Goal: Task Accomplishment & Management: Complete application form

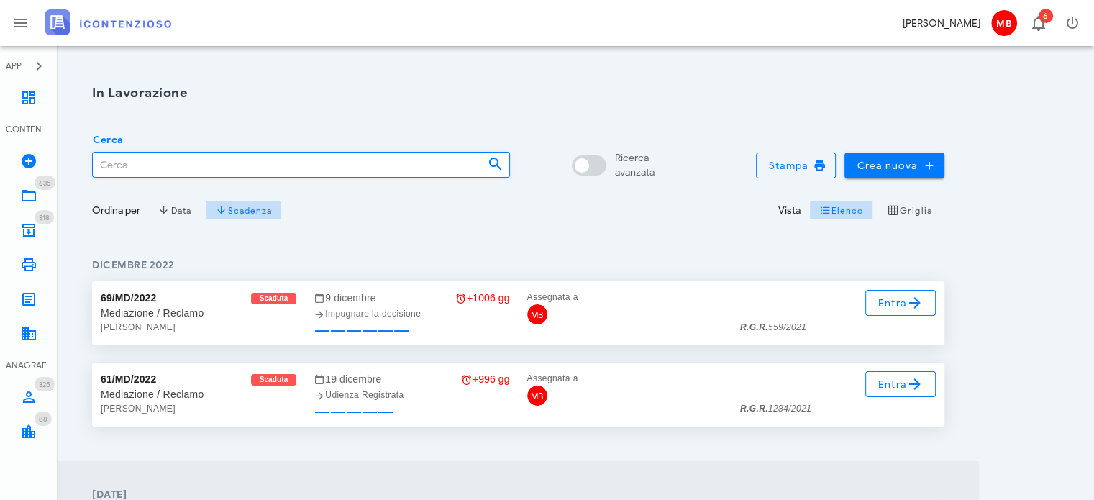
click at [339, 166] on input "Cerca" at bounding box center [284, 164] width 383 height 24
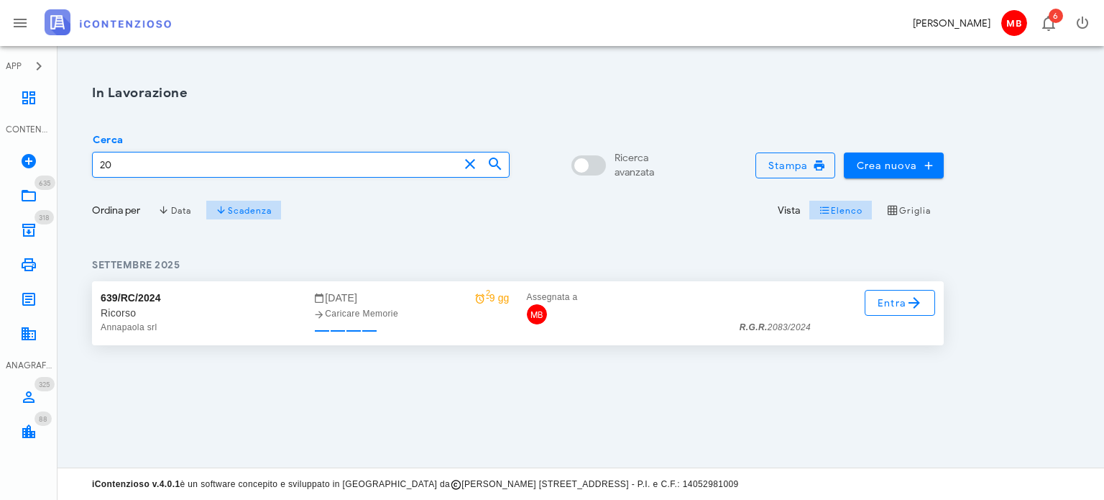
type input "2"
type input "caliandro"
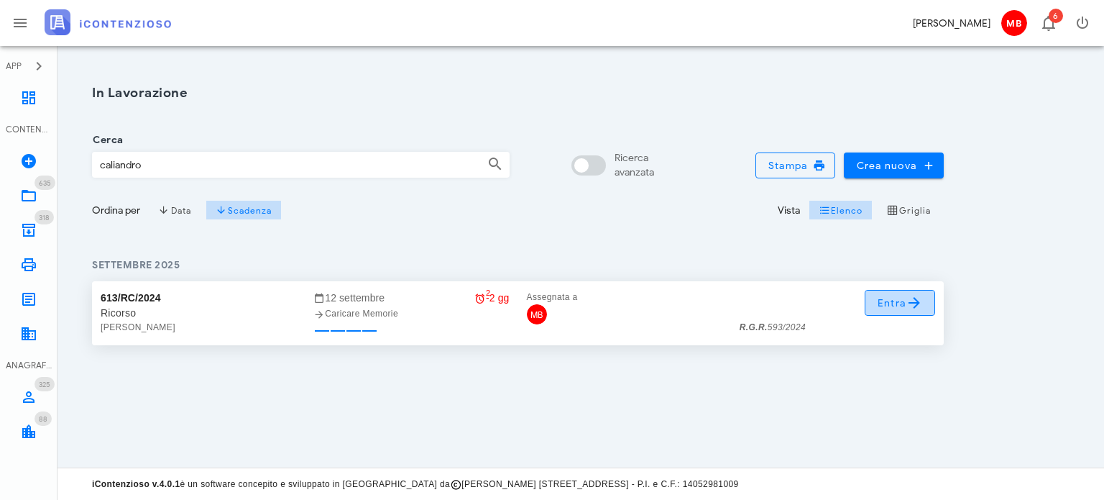
click at [892, 304] on span "Entra" at bounding box center [900, 302] width 47 height 17
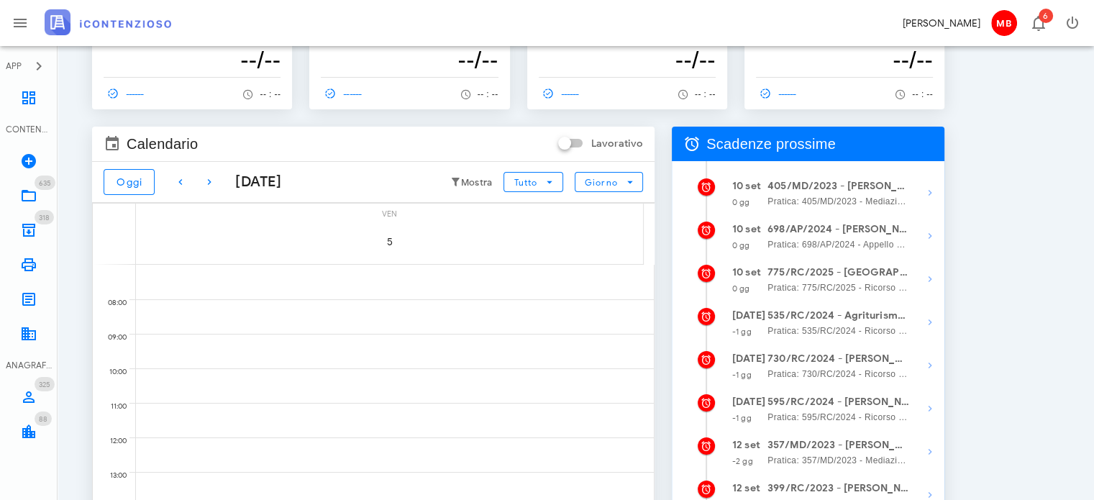
scroll to position [144, 0]
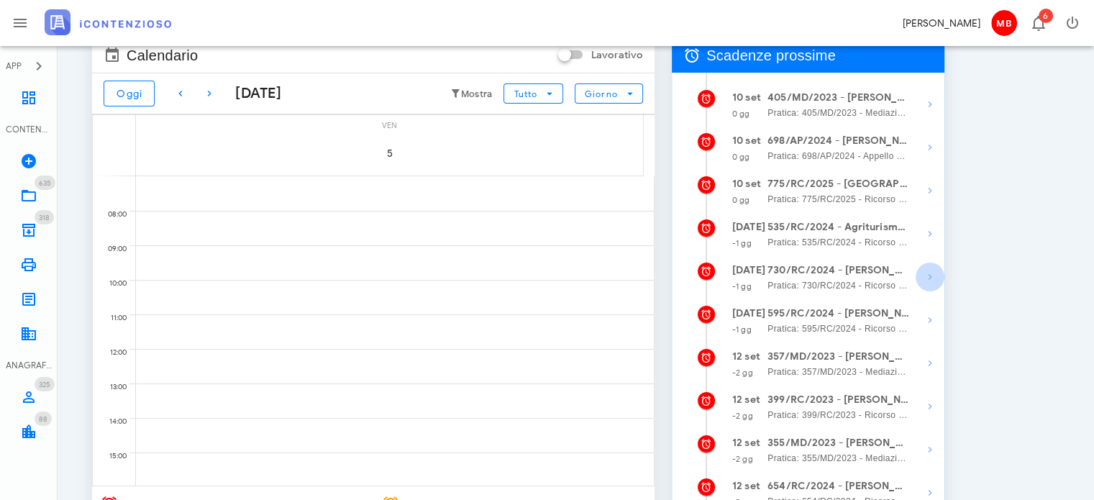
click at [928, 280] on icon "button" at bounding box center [929, 276] width 17 height 17
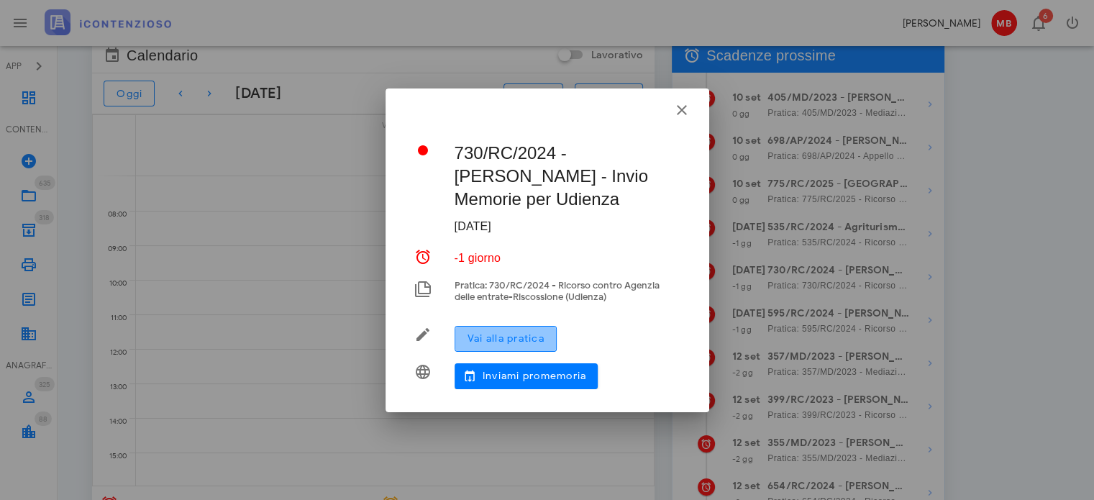
click at [547, 339] on button "Vai alla pratica" at bounding box center [505, 339] width 102 height 26
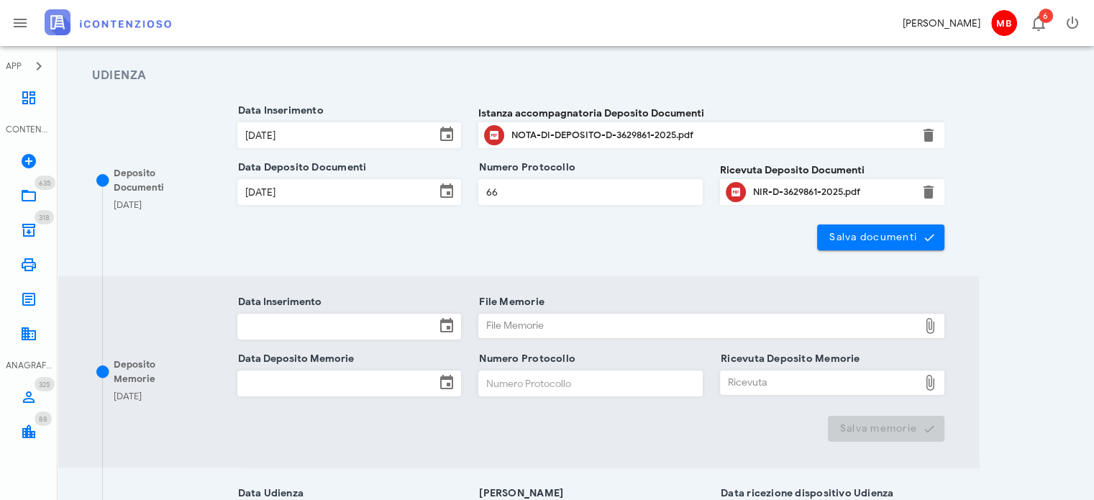
scroll to position [216, 0]
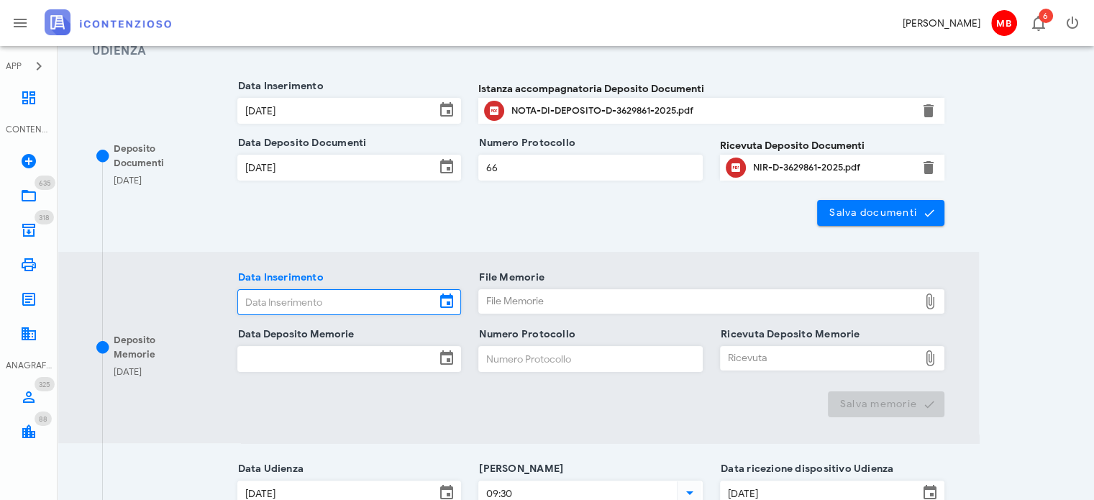
click at [325, 302] on input "Data Inserimento" at bounding box center [337, 302] width 198 height 24
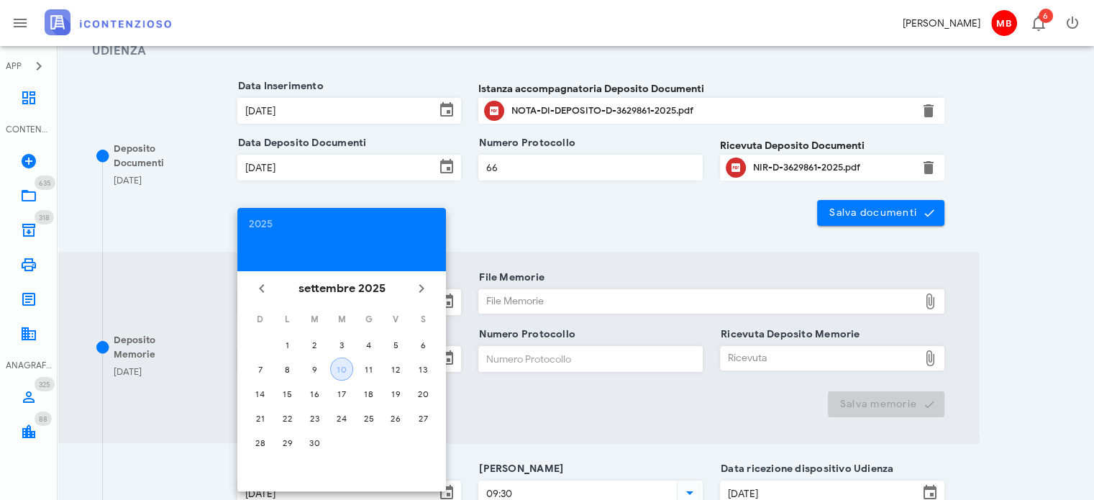
click at [339, 367] on div "10" at bounding box center [342, 369] width 22 height 11
type input "[DATE]"
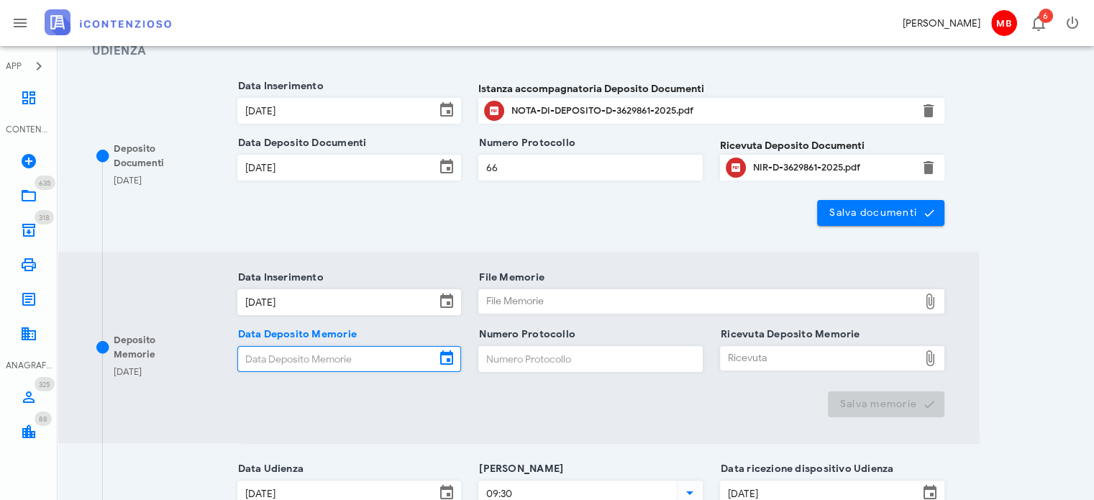
click at [337, 367] on input "Data Deposito Memorie" at bounding box center [337, 359] width 198 height 24
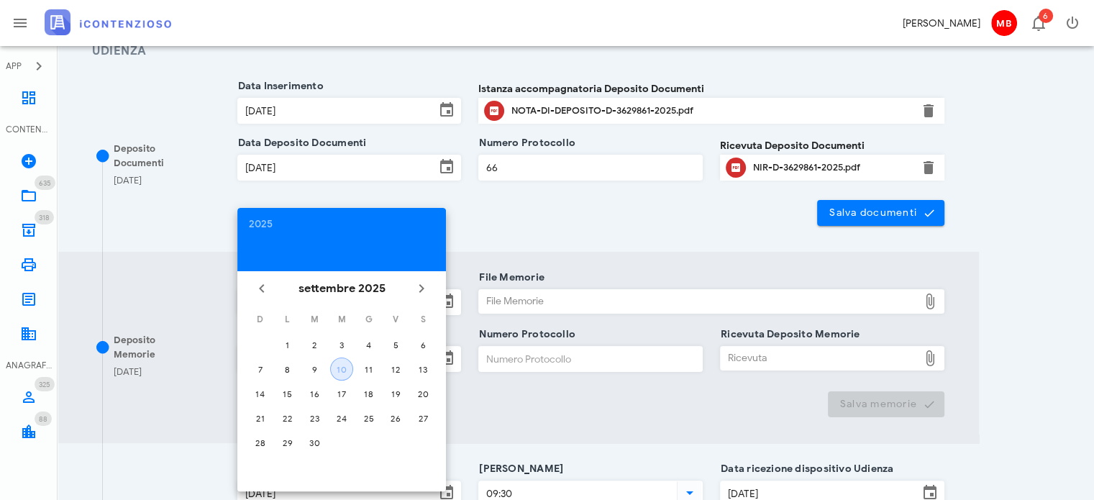
click at [340, 370] on div "10" at bounding box center [342, 369] width 22 height 11
type input "[DATE]"
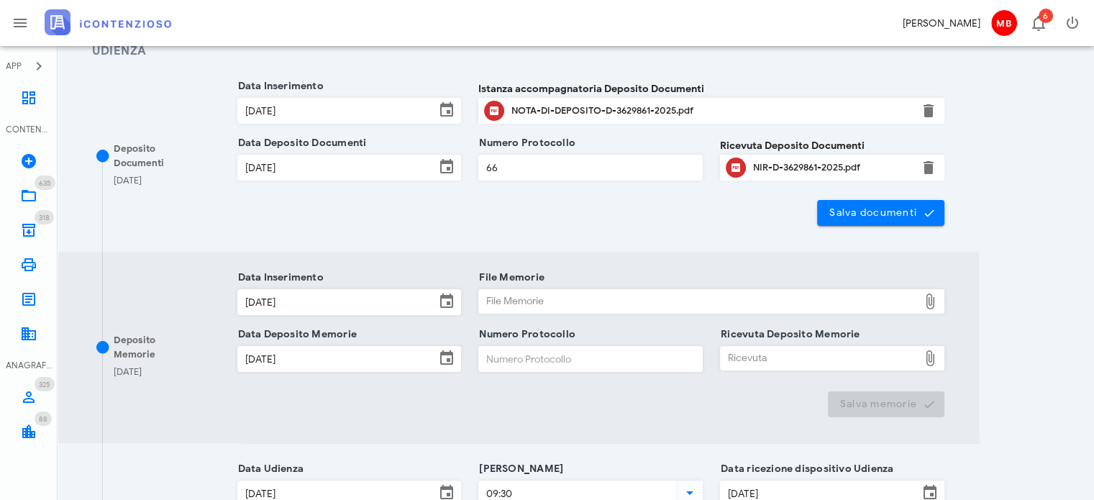
click at [512, 293] on div "File Memorie" at bounding box center [698, 301] width 439 height 23
type input "C:\fakepath\memoria.pdf"
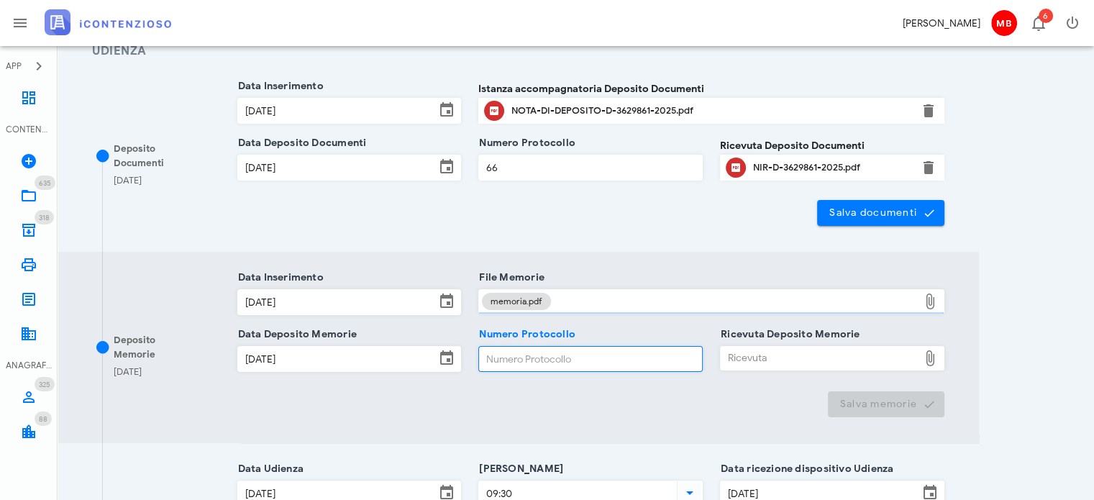
click at [517, 357] on input "Numero Protocollo" at bounding box center [590, 359] width 223 height 24
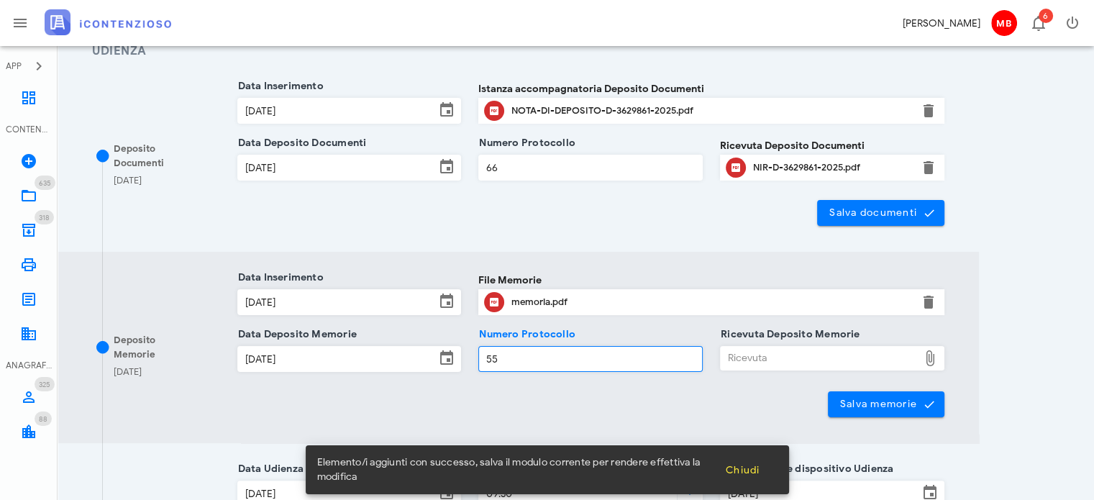
type input "55"
click at [762, 357] on div "Ricevuta" at bounding box center [819, 358] width 198 height 23
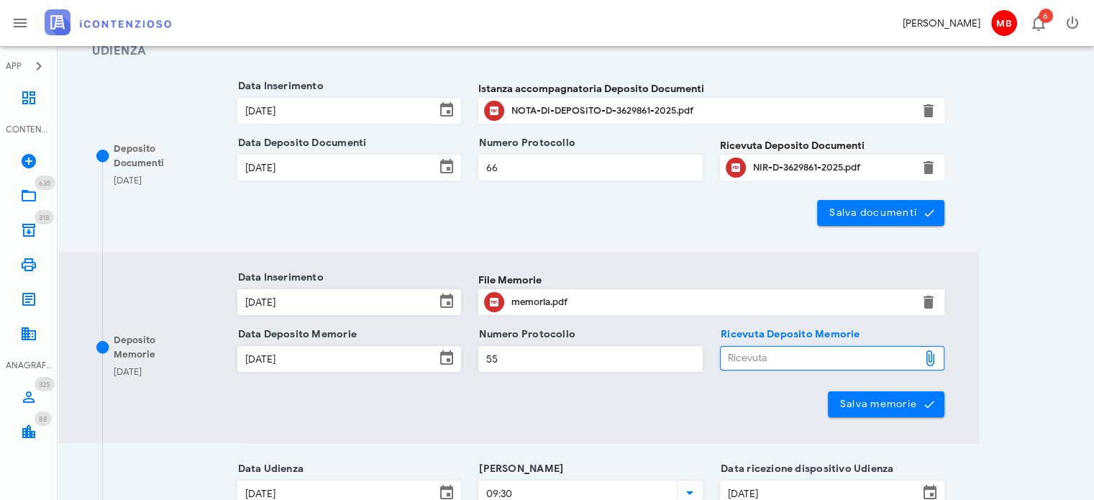
type input "C:\fakepath\NIR_D-3652042-2025.pdf"
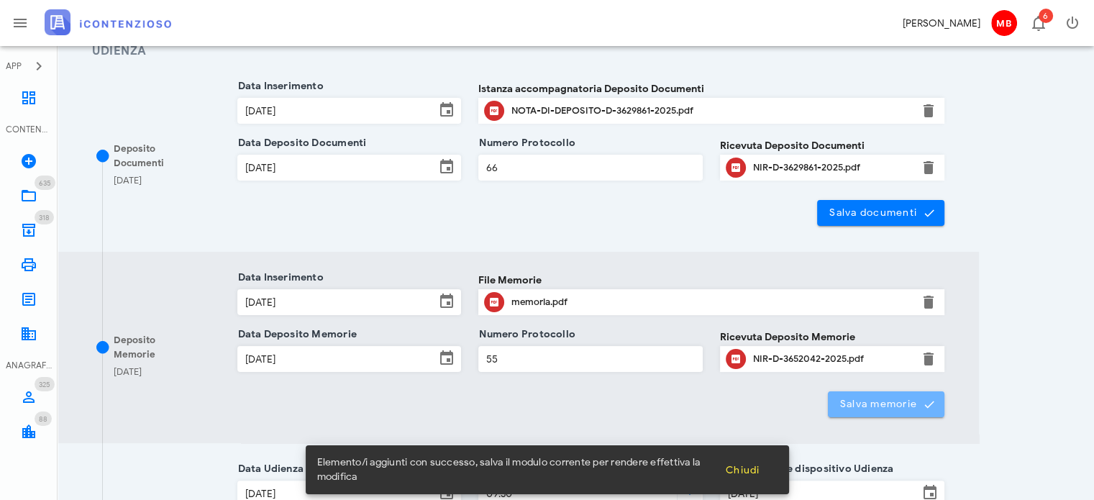
click at [891, 402] on span "Salva memorie" at bounding box center [886, 404] width 94 height 13
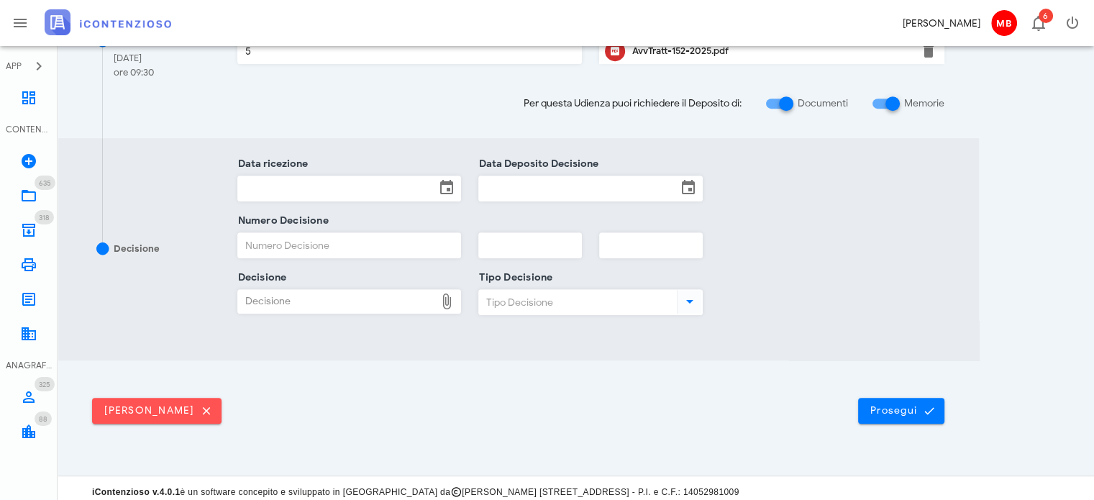
scroll to position [720, 0]
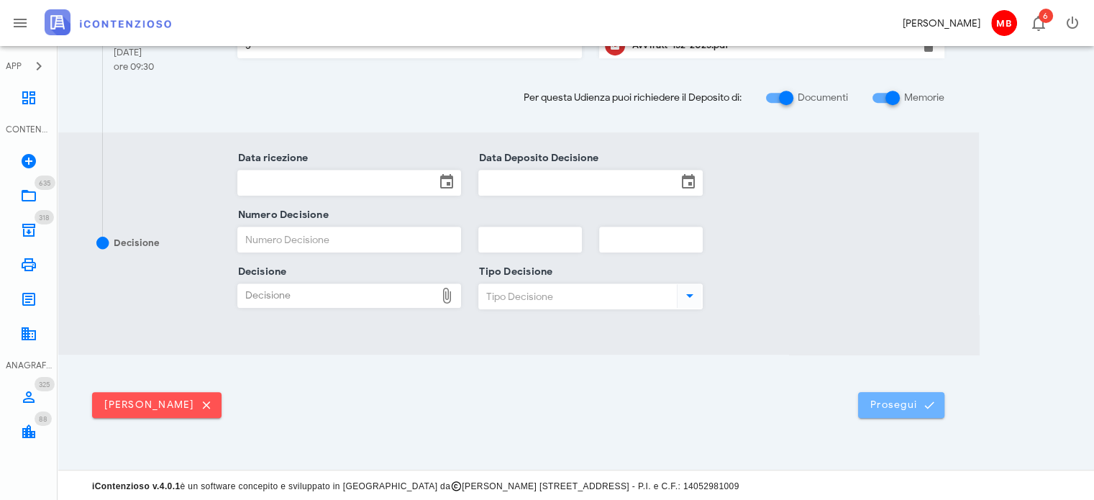
click at [891, 402] on span "Prosegui" at bounding box center [900, 404] width 63 height 13
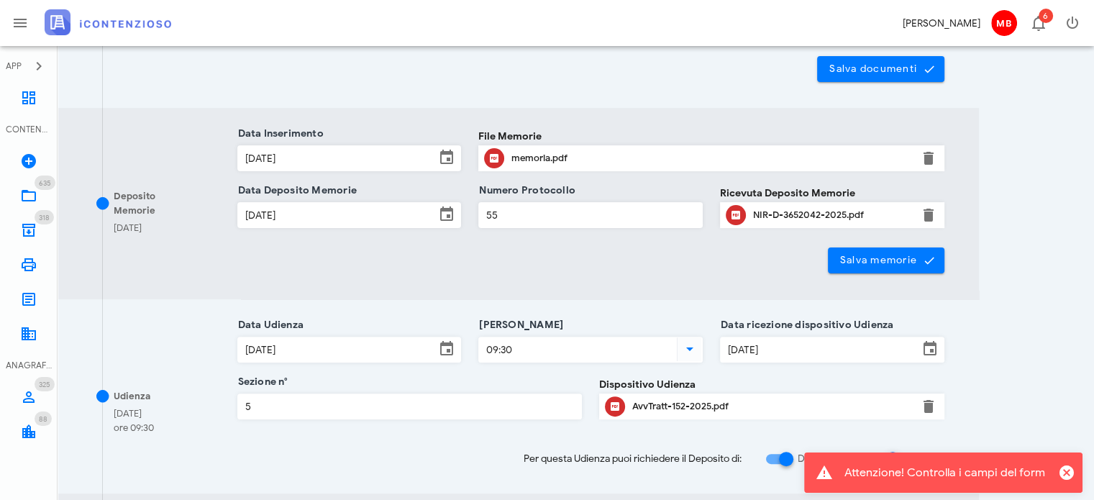
scroll to position [719, 0]
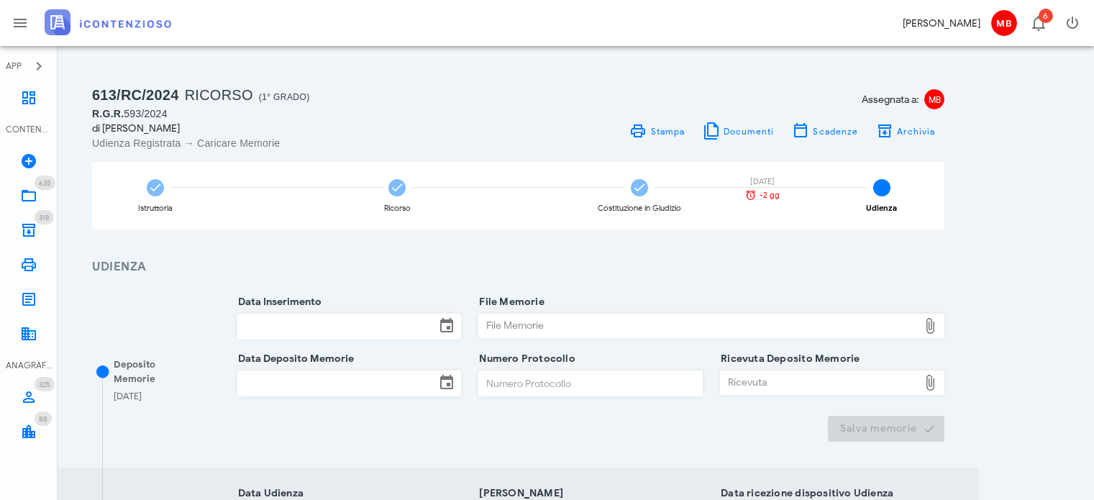
scroll to position [144, 0]
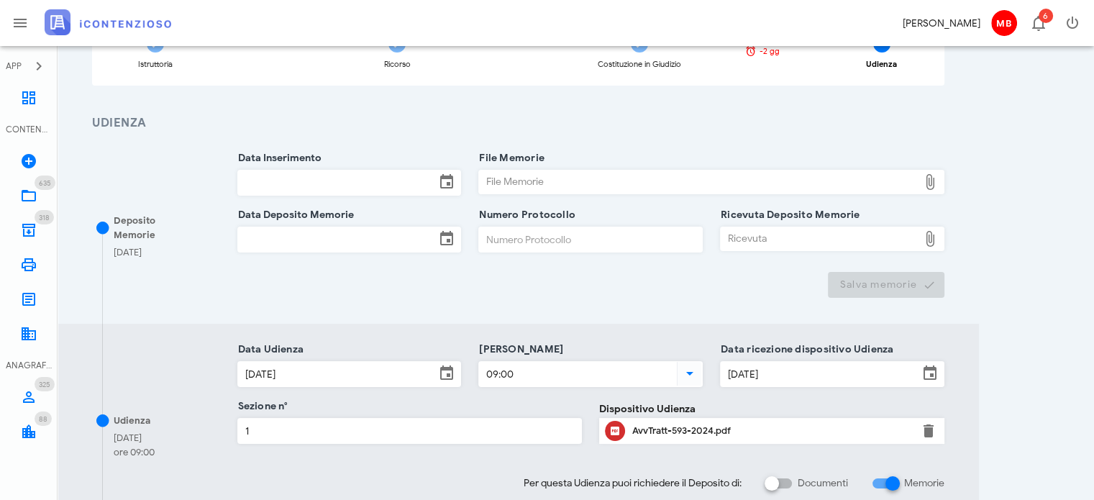
click at [311, 182] on input "Data Inserimento" at bounding box center [337, 182] width 198 height 24
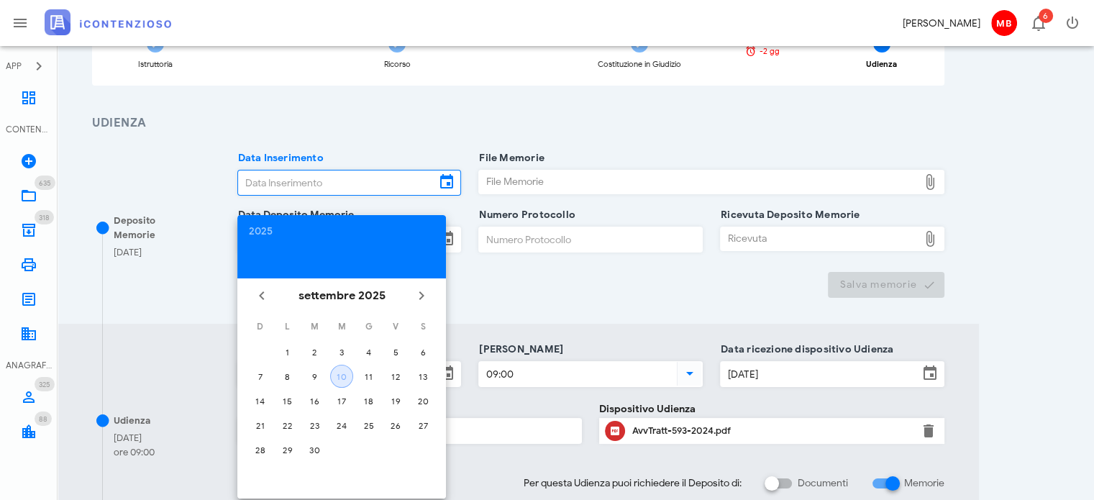
click at [348, 376] on div "10" at bounding box center [342, 376] width 22 height 11
type input "[DATE]"
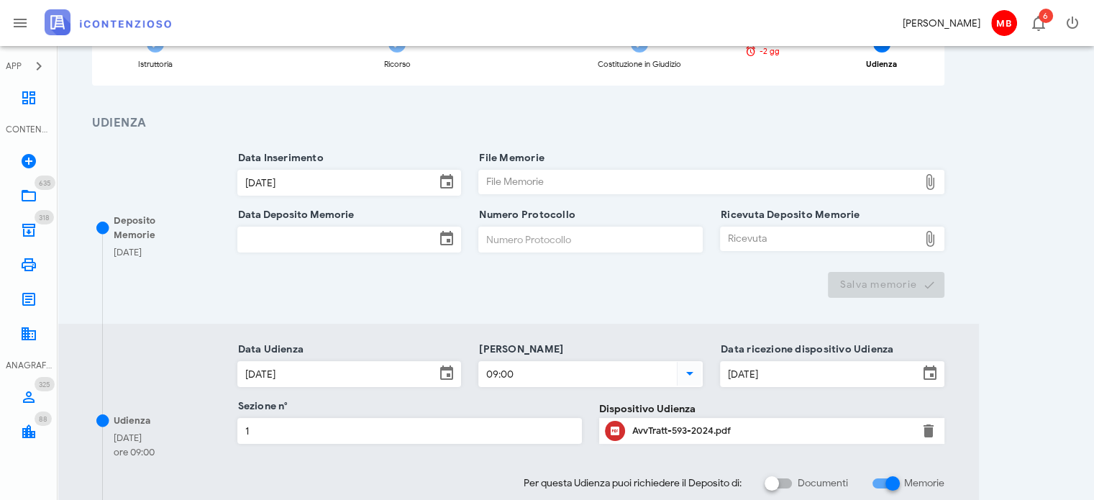
click at [495, 198] on div at bounding box center [711, 201] width 466 height 10
click at [499, 182] on div "File Memorie" at bounding box center [698, 181] width 439 height 23
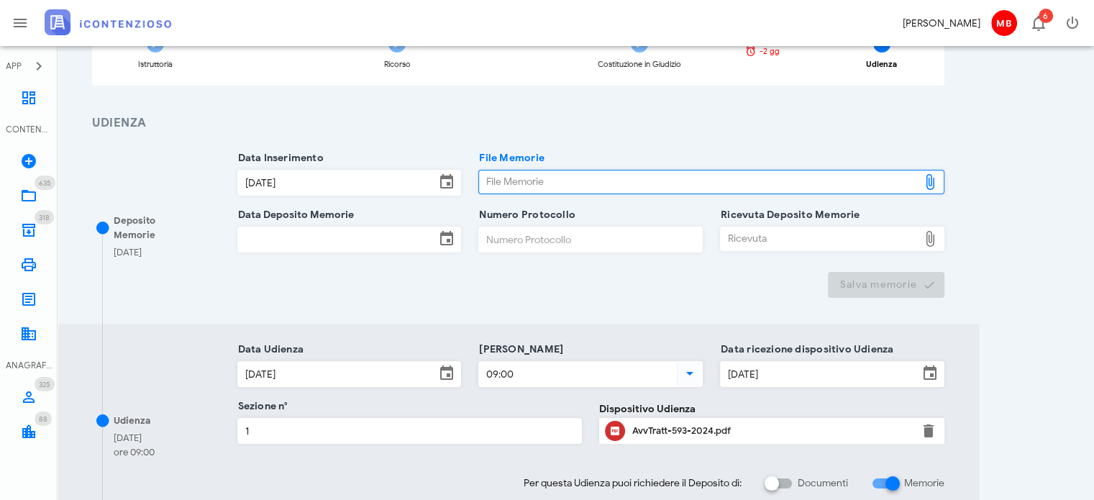
type input "C:\fakepath\memorie.pdf"
click at [503, 236] on input "Numero Protocollo" at bounding box center [590, 239] width 223 height 24
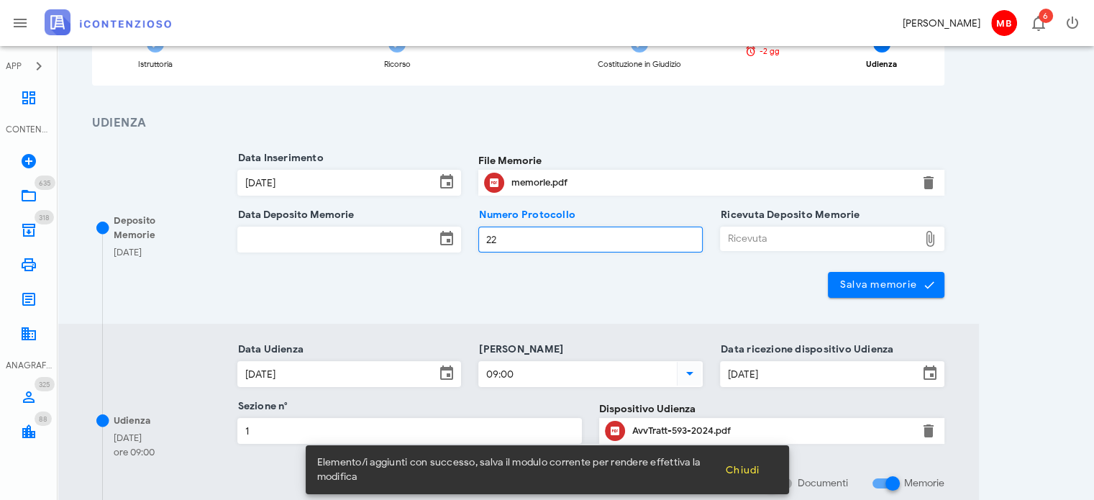
type input "22"
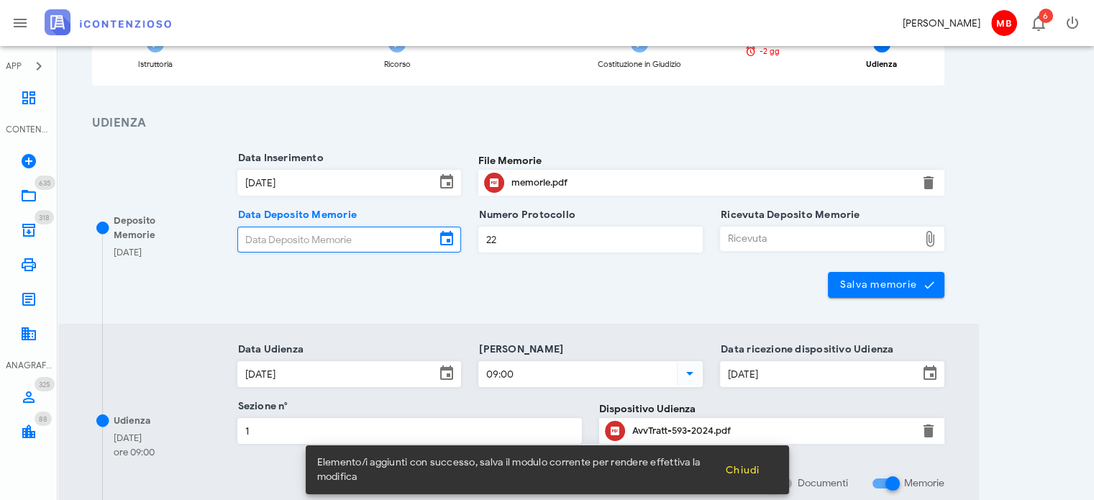
click at [349, 230] on input "Data Deposito Memorie" at bounding box center [337, 239] width 198 height 24
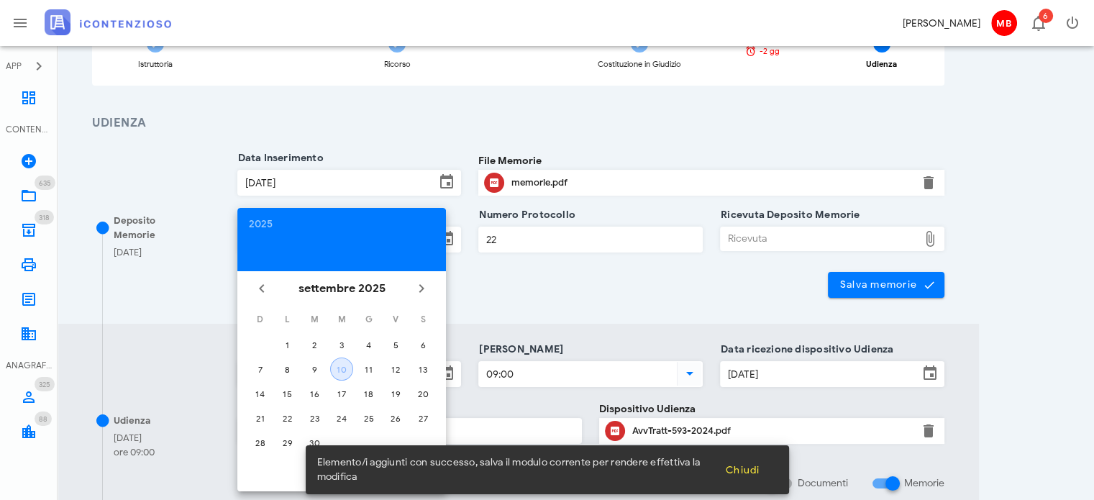
click at [342, 374] on button "10" at bounding box center [341, 368] width 23 height 23
type input "[DATE]"
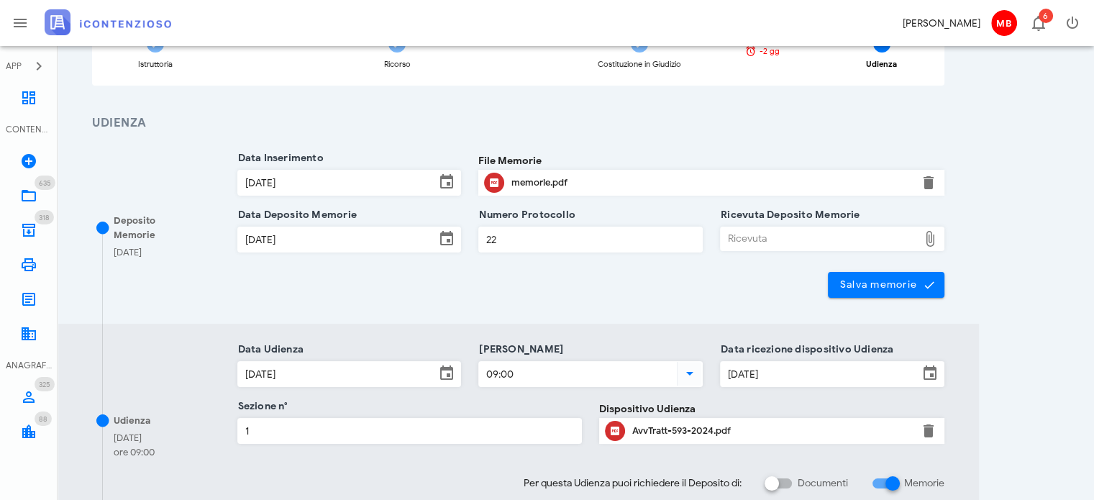
click at [744, 246] on div "Ricevuta" at bounding box center [819, 238] width 198 height 23
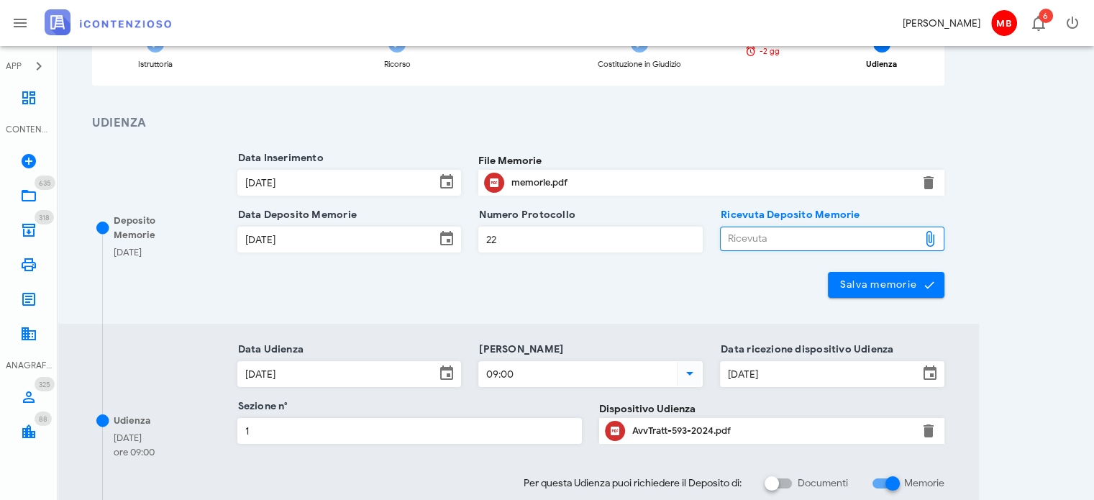
type input "C:\fakepath\NIR_D-3652146-2025.pdf"
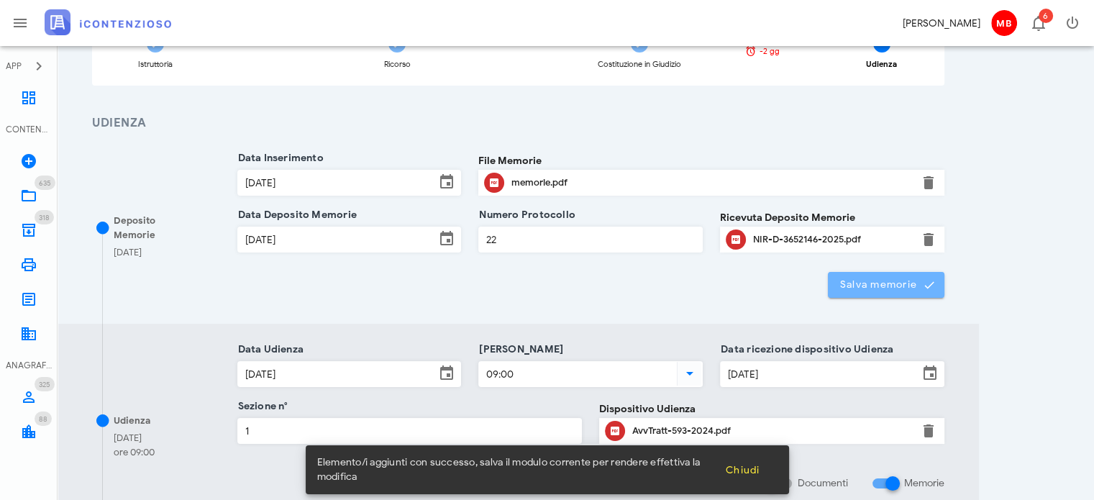
click at [866, 297] on button "Salva memorie" at bounding box center [886, 285] width 117 height 26
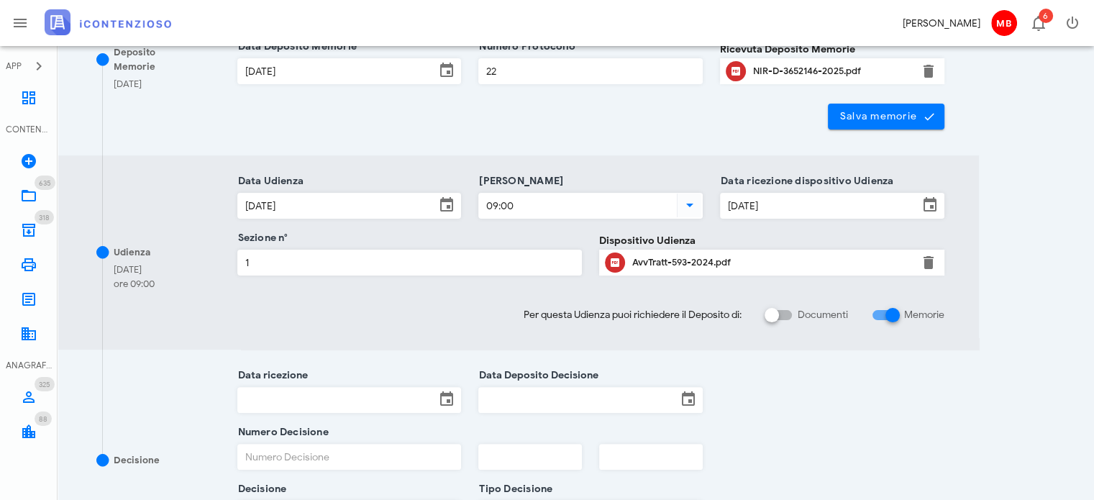
scroll to position [529, 0]
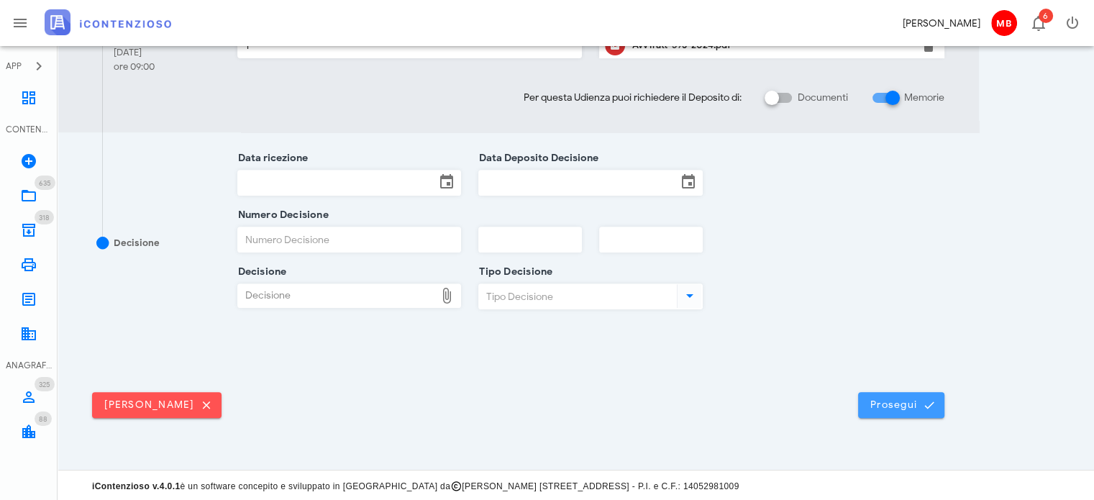
click at [919, 399] on span "Prosegui" at bounding box center [900, 404] width 63 height 13
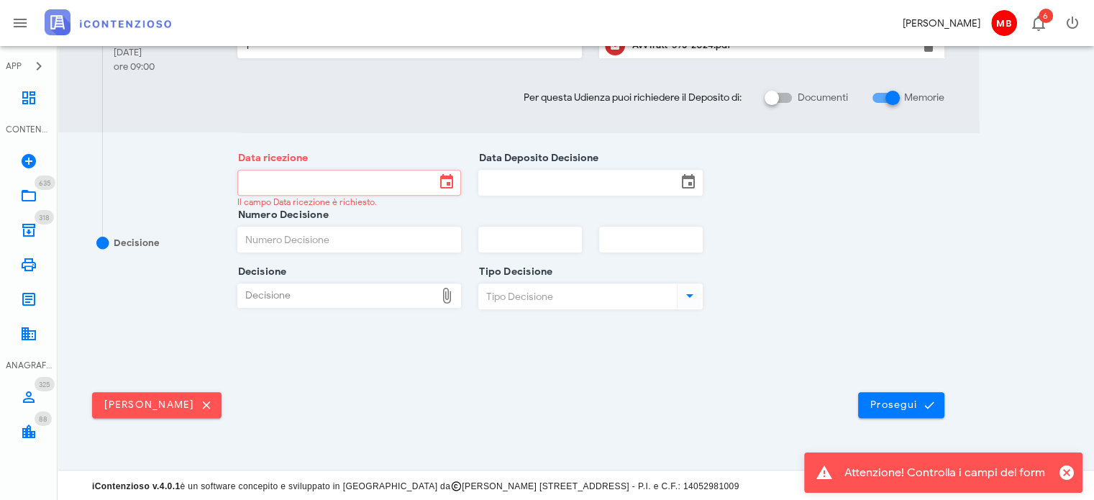
scroll to position [0, 0]
